Goal: Find specific page/section

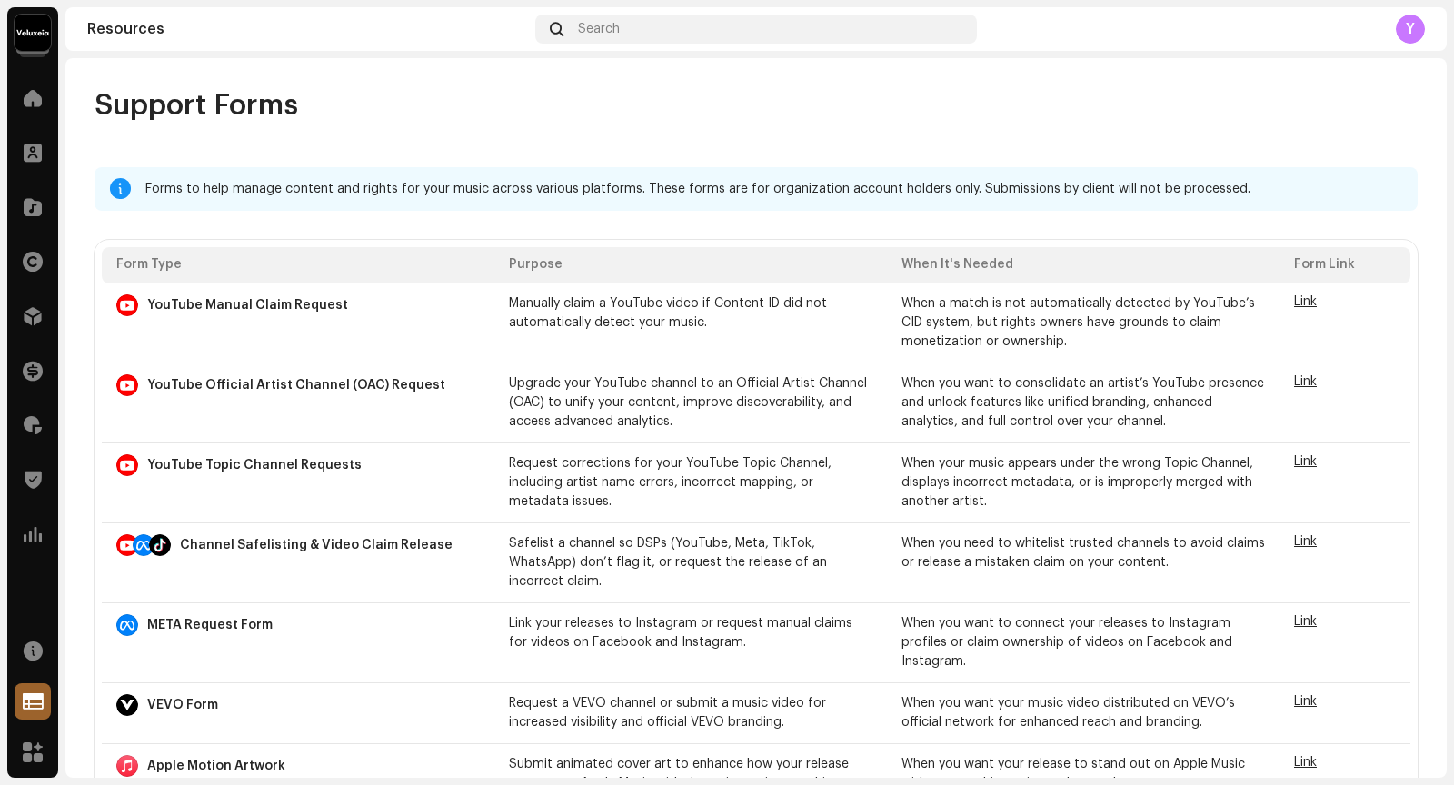
click at [1295, 541] on span "Link" at bounding box center [1305, 541] width 23 height 13
click at [38, 35] on img at bounding box center [33, 33] width 36 height 36
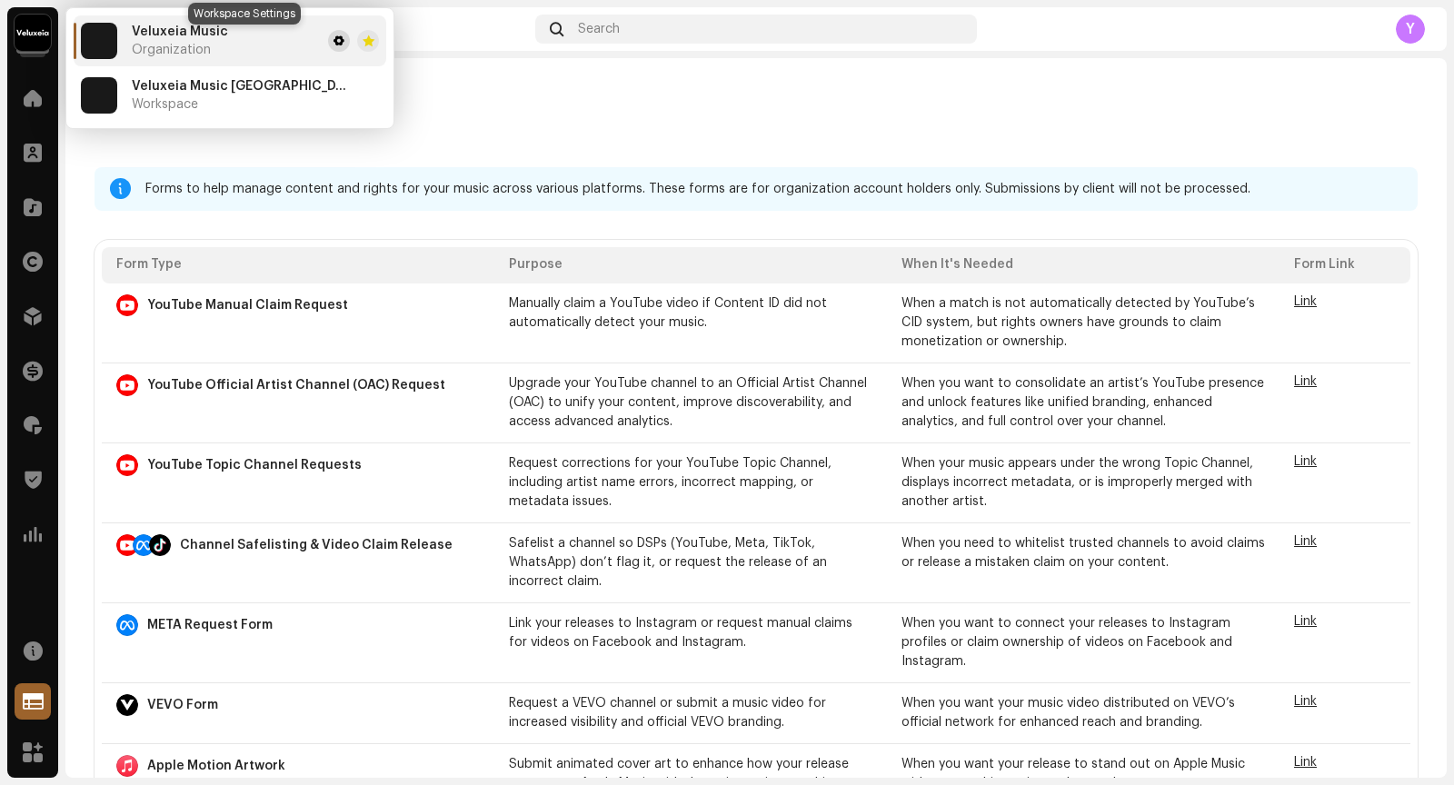
click at [328, 41] on button at bounding box center [339, 41] width 22 height 22
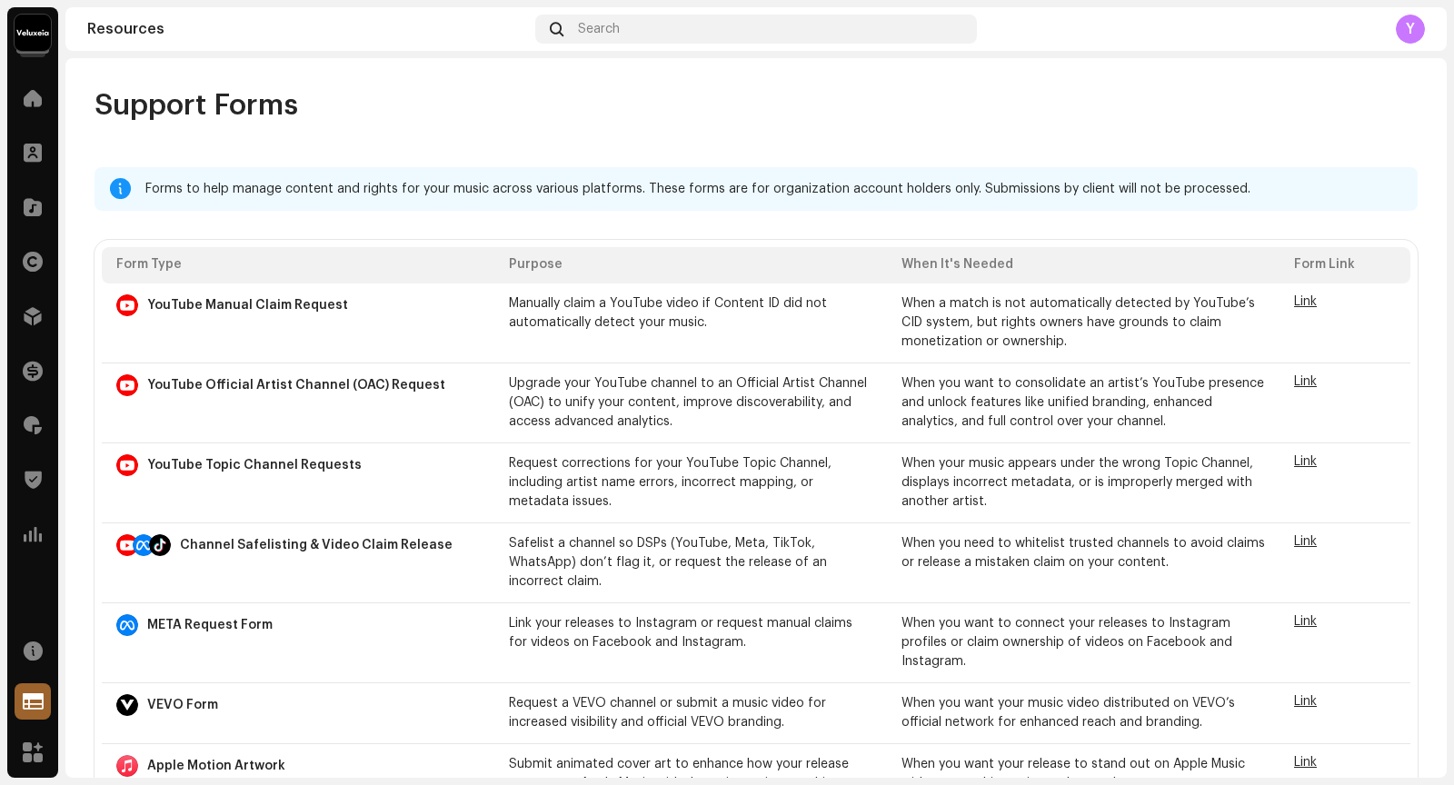
click at [57, 15] on navigation-account-switch "Veluxeia Music" at bounding box center [32, 32] width 51 height 51
click at [48, 27] on img at bounding box center [33, 33] width 36 height 36
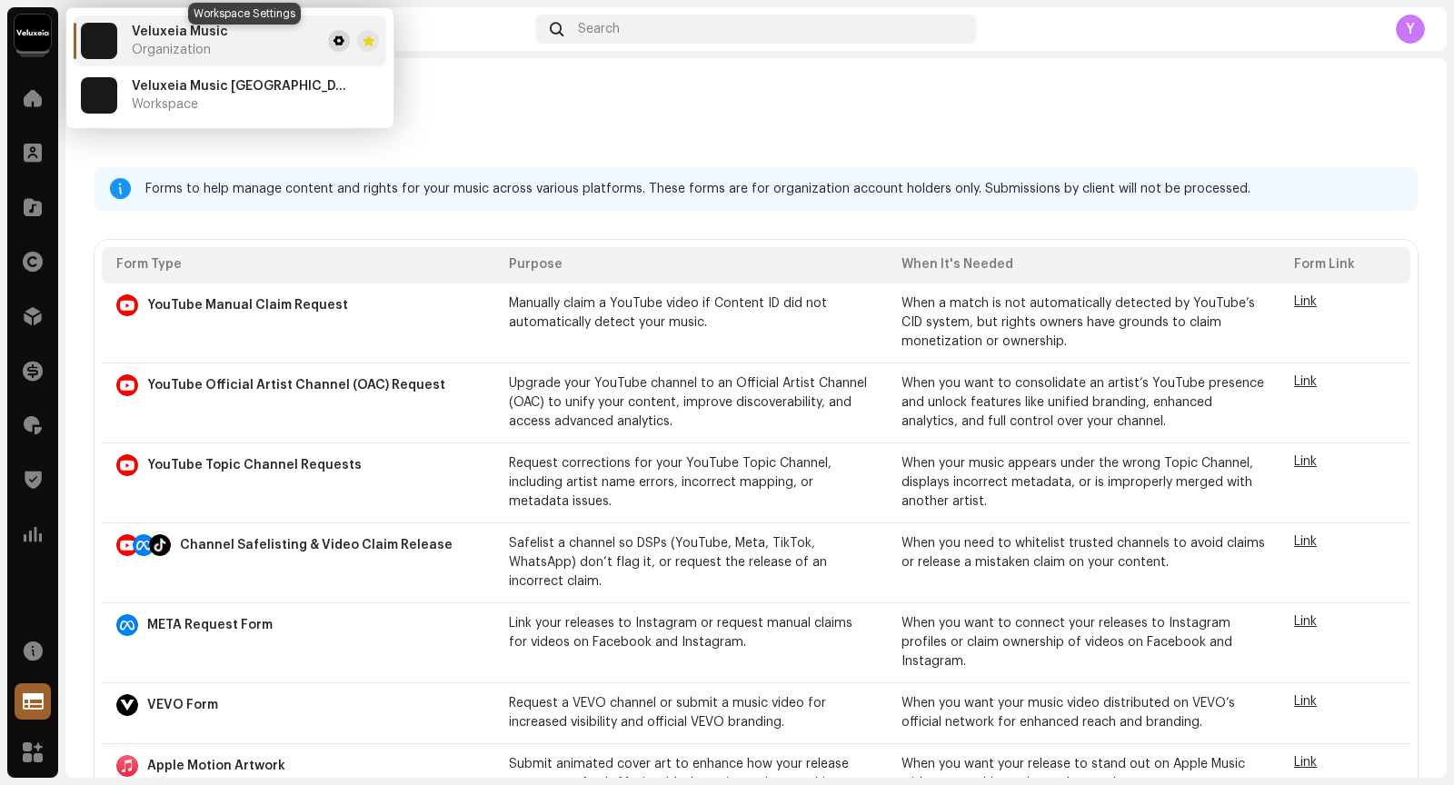
click at [334, 45] on span at bounding box center [339, 41] width 11 height 15
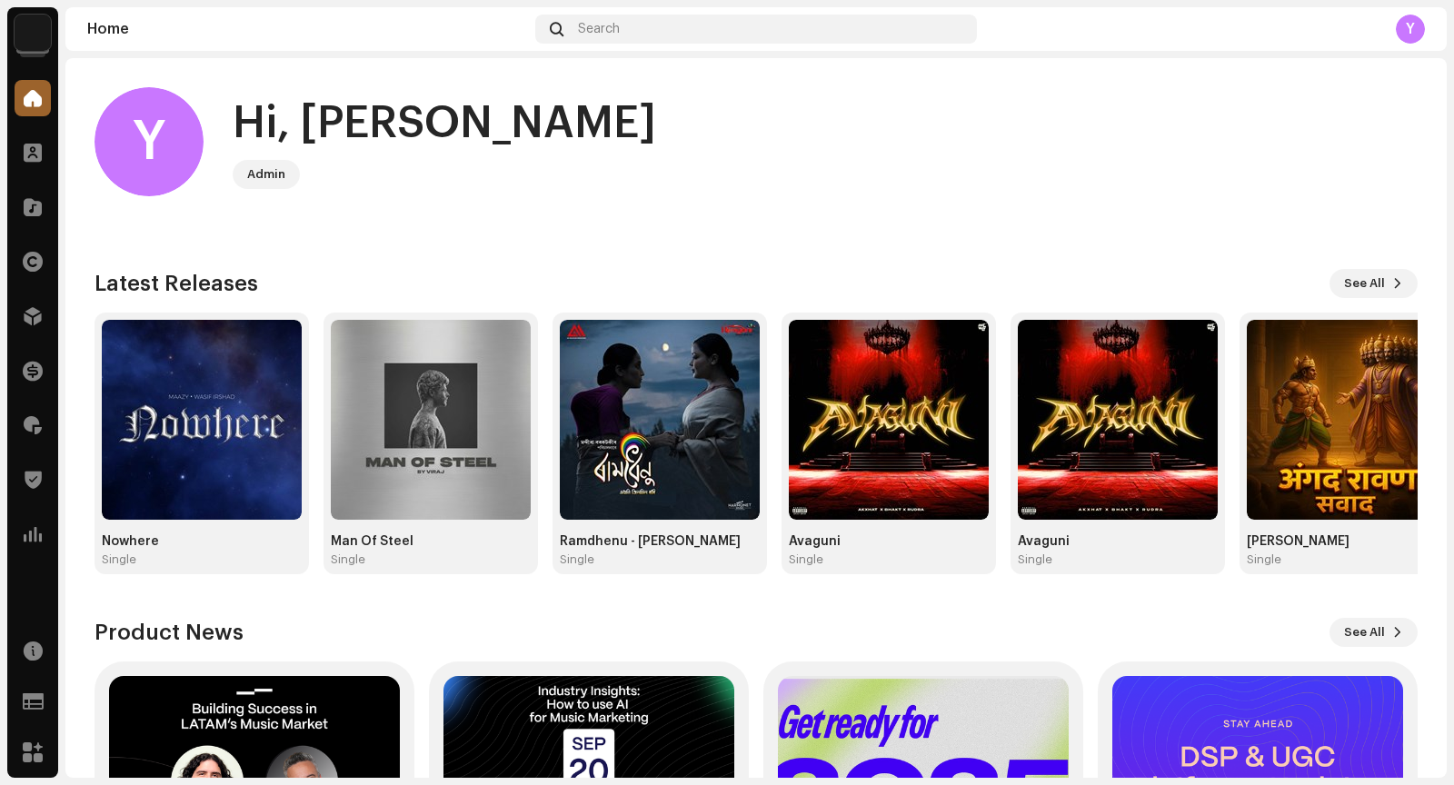
click at [36, 15] on img at bounding box center [33, 33] width 36 height 36
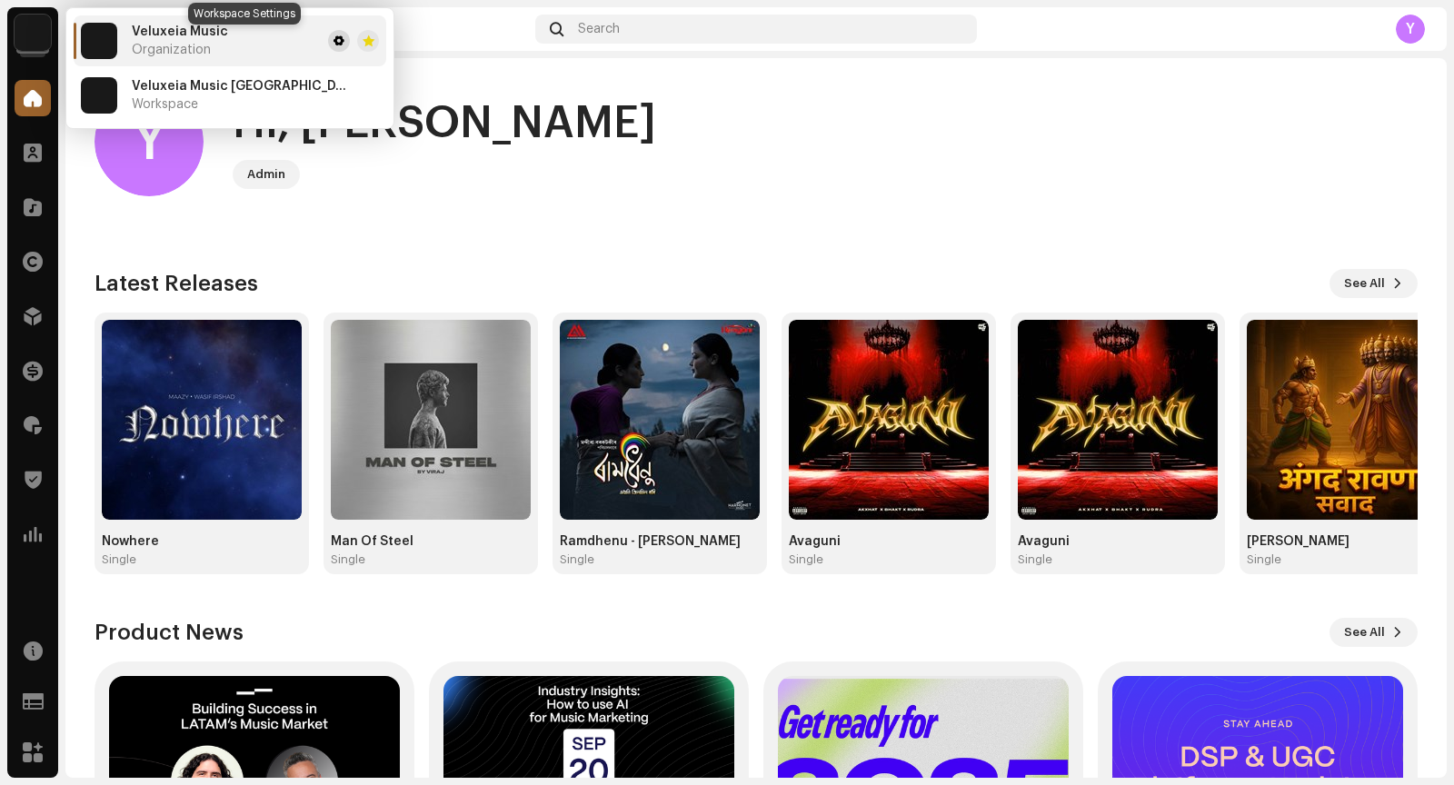
click at [334, 36] on span at bounding box center [339, 41] width 11 height 15
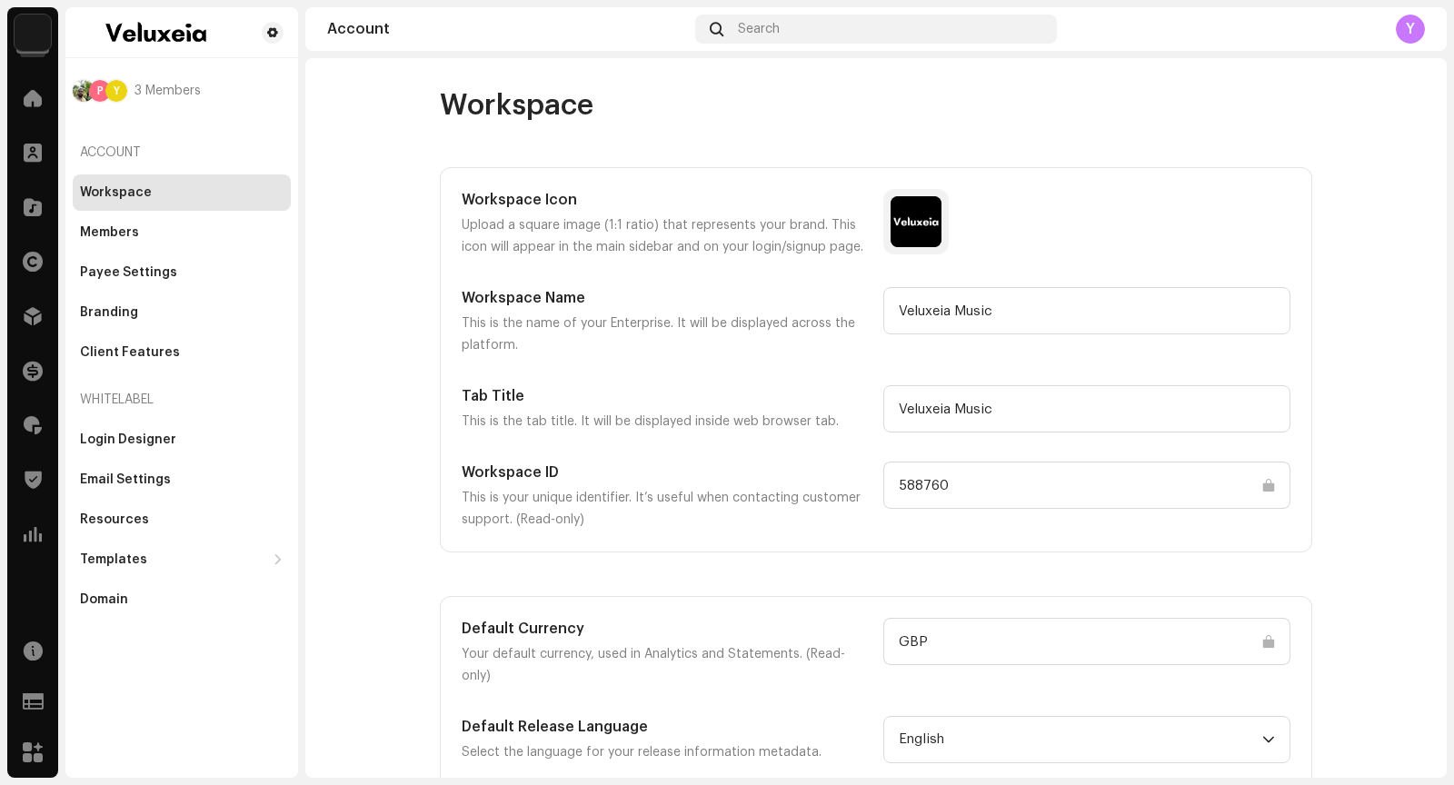
click at [915, 476] on input "588760" at bounding box center [1086, 485] width 407 height 47
